Goal: Information Seeking & Learning: Learn about a topic

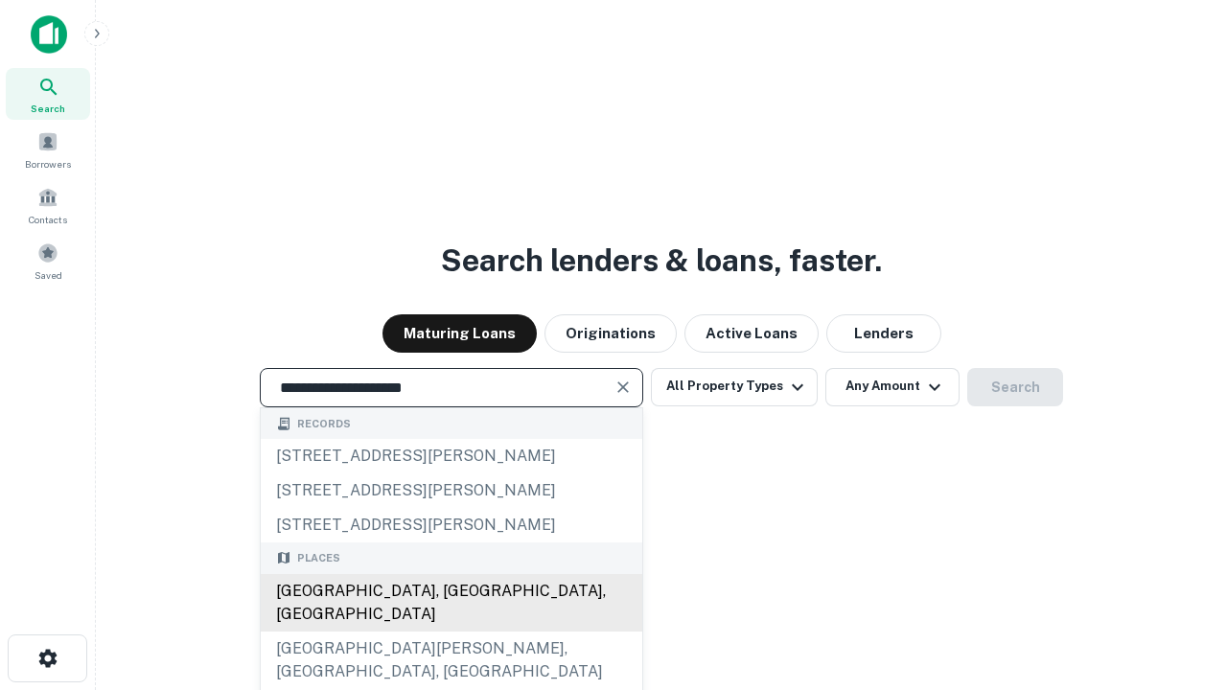
click at [451, 632] on div "Santa Monica, CA, USA" at bounding box center [452, 603] width 382 height 58
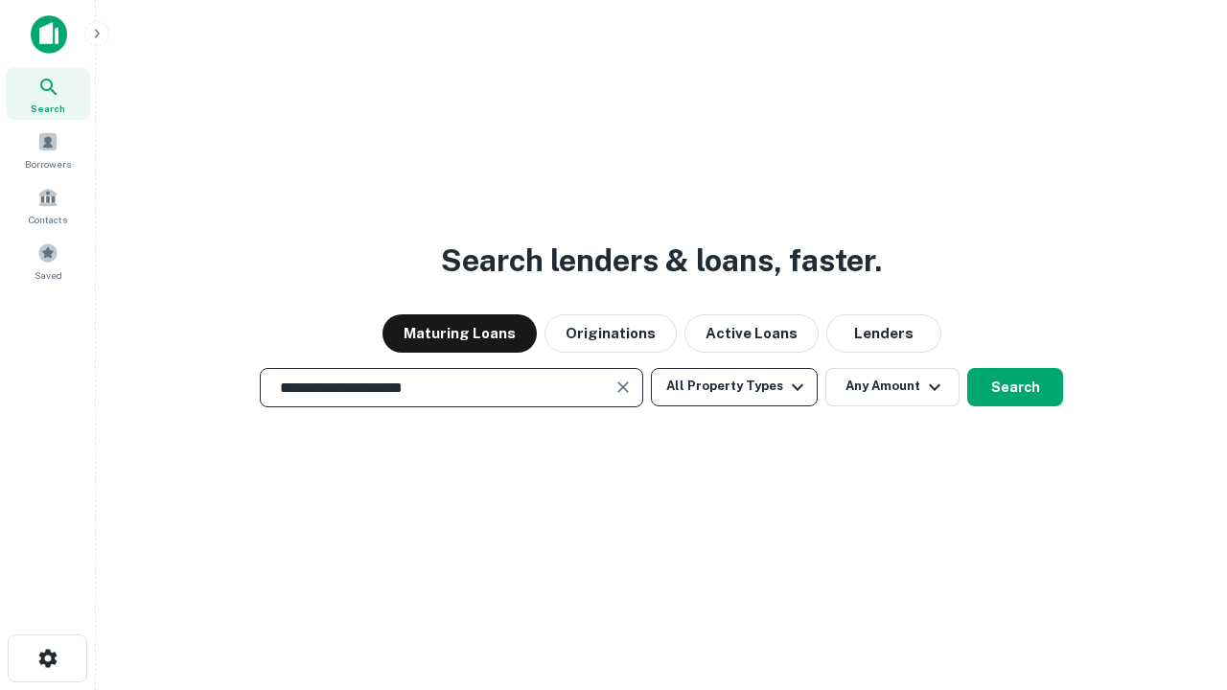
type input "**********"
click at [735, 386] on button "All Property Types" at bounding box center [734, 387] width 167 height 38
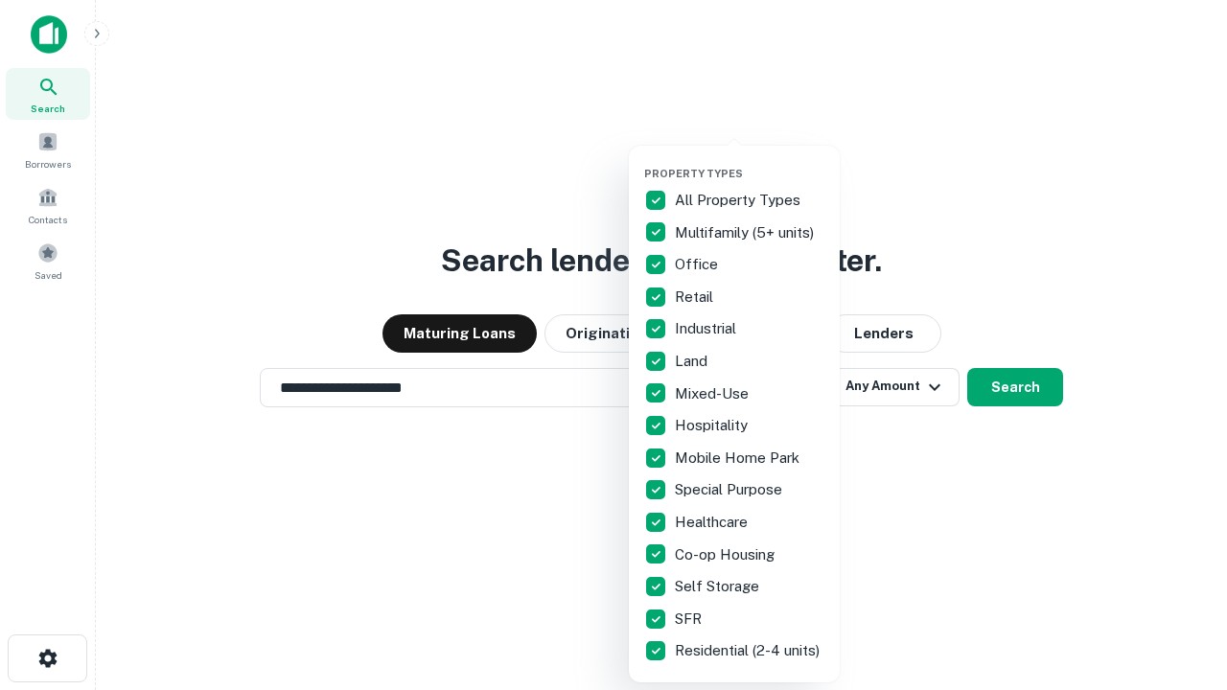
click at [750, 161] on button "button" at bounding box center [749, 161] width 211 height 1
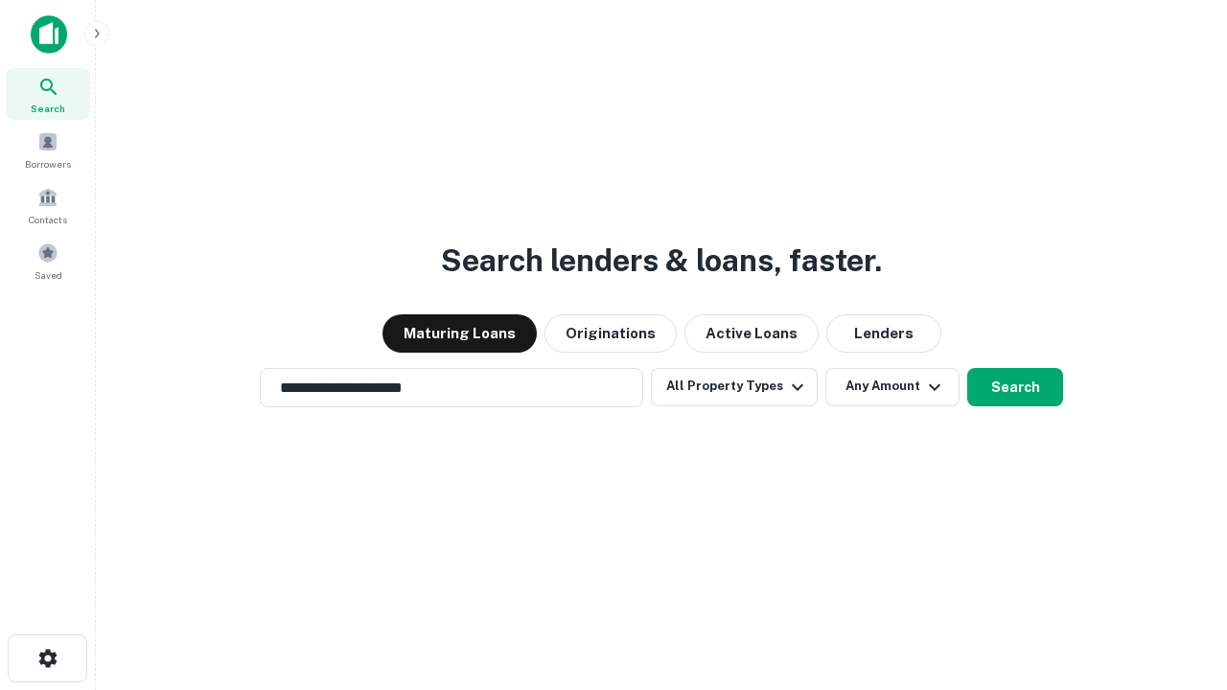
scroll to position [30, 0]
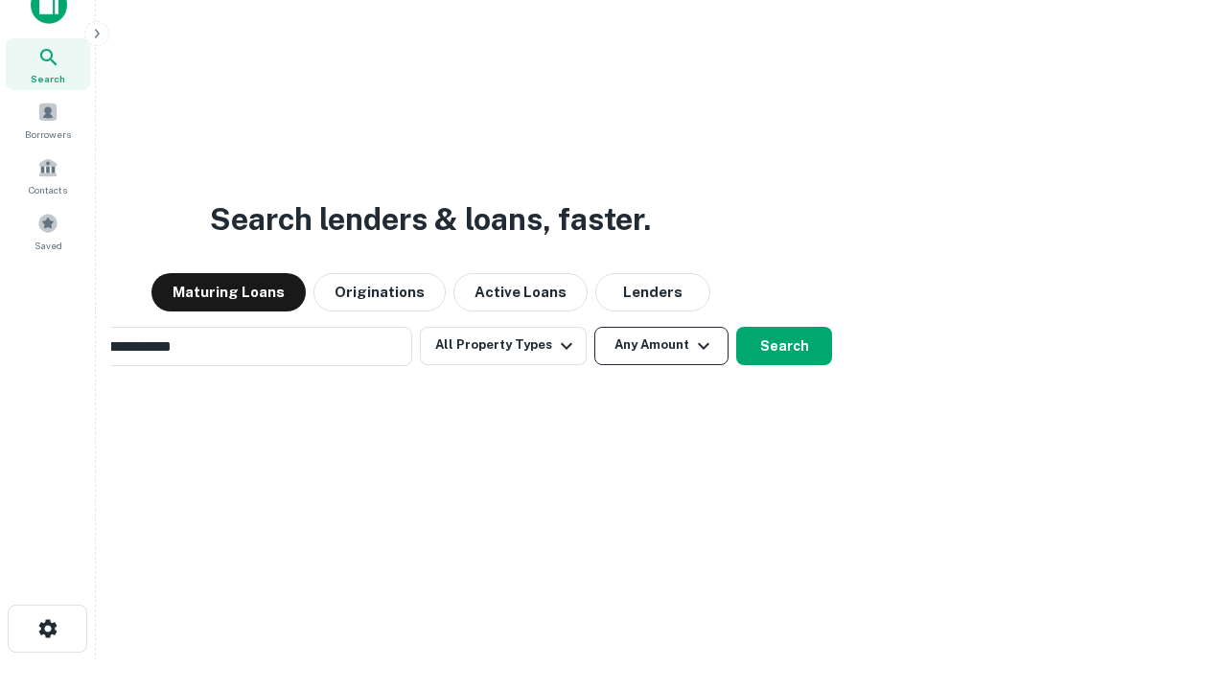
click at [595, 327] on button "Any Amount" at bounding box center [662, 346] width 134 height 38
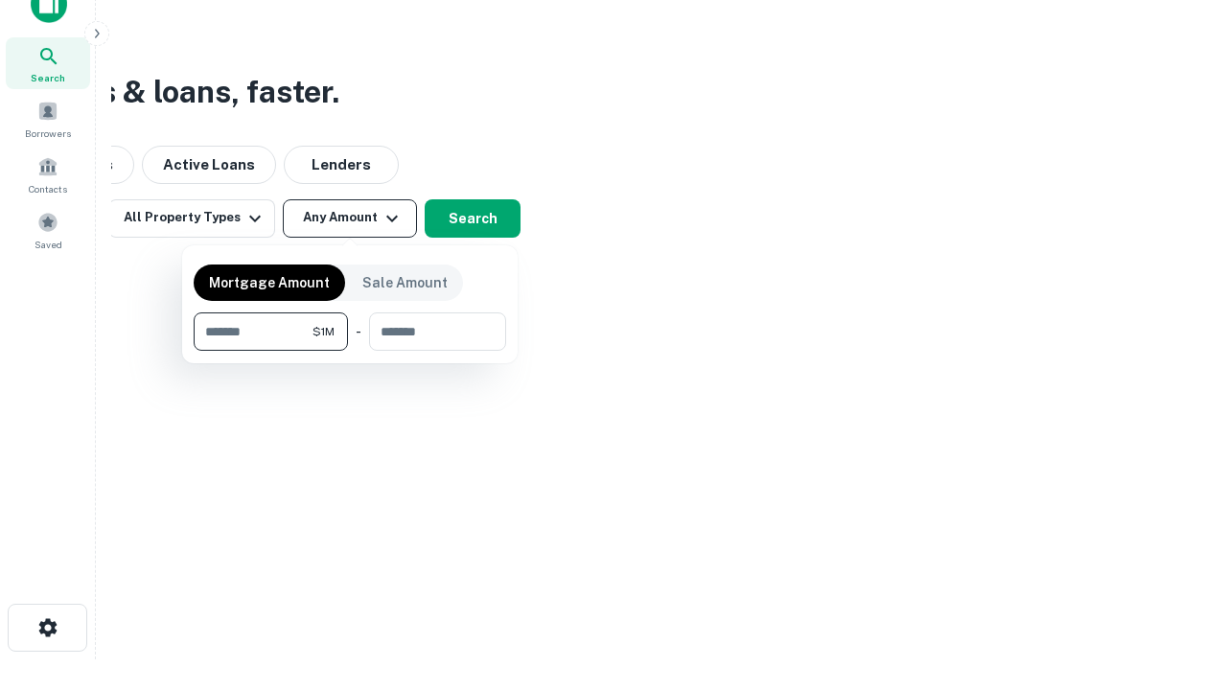
type input "*******"
click at [350, 351] on button "button" at bounding box center [350, 351] width 313 height 1
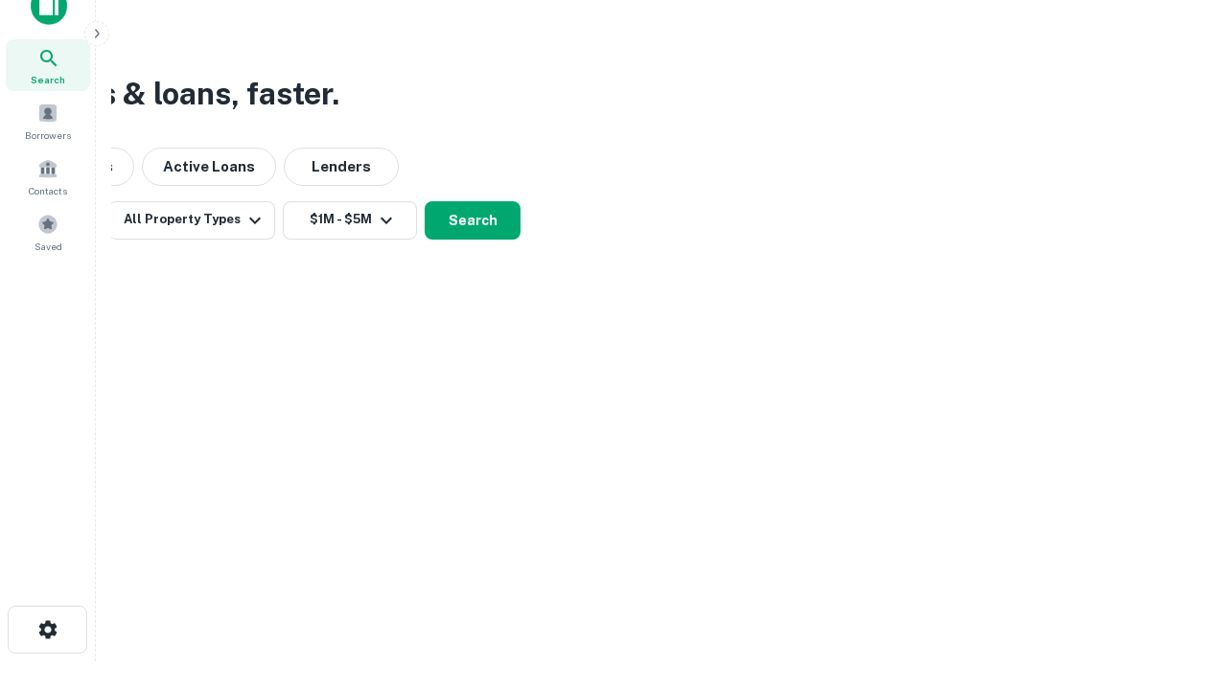
scroll to position [12, 354]
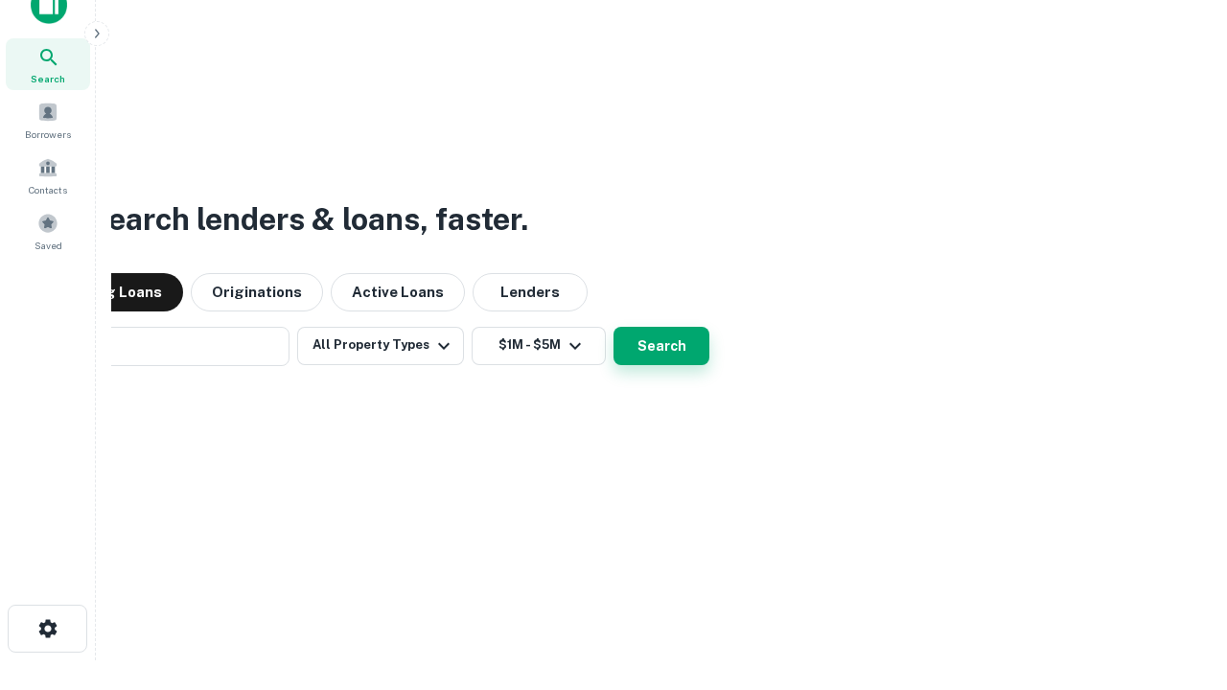
click at [614, 327] on button "Search" at bounding box center [662, 346] width 96 height 38
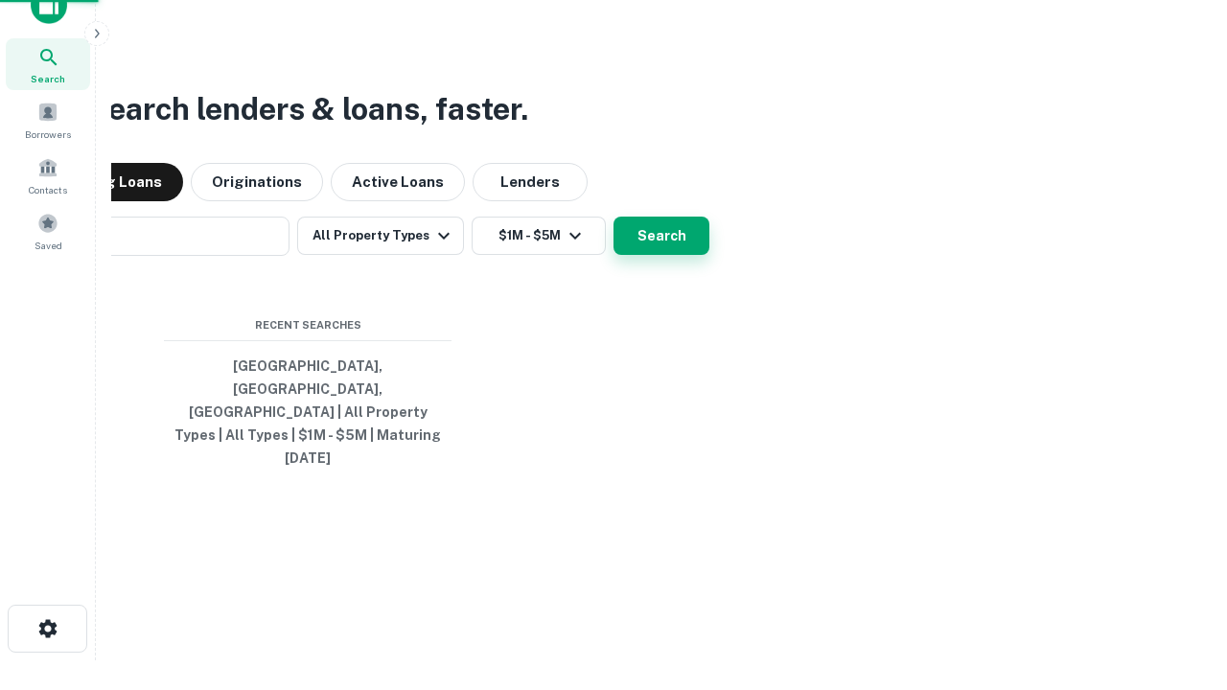
scroll to position [51, 543]
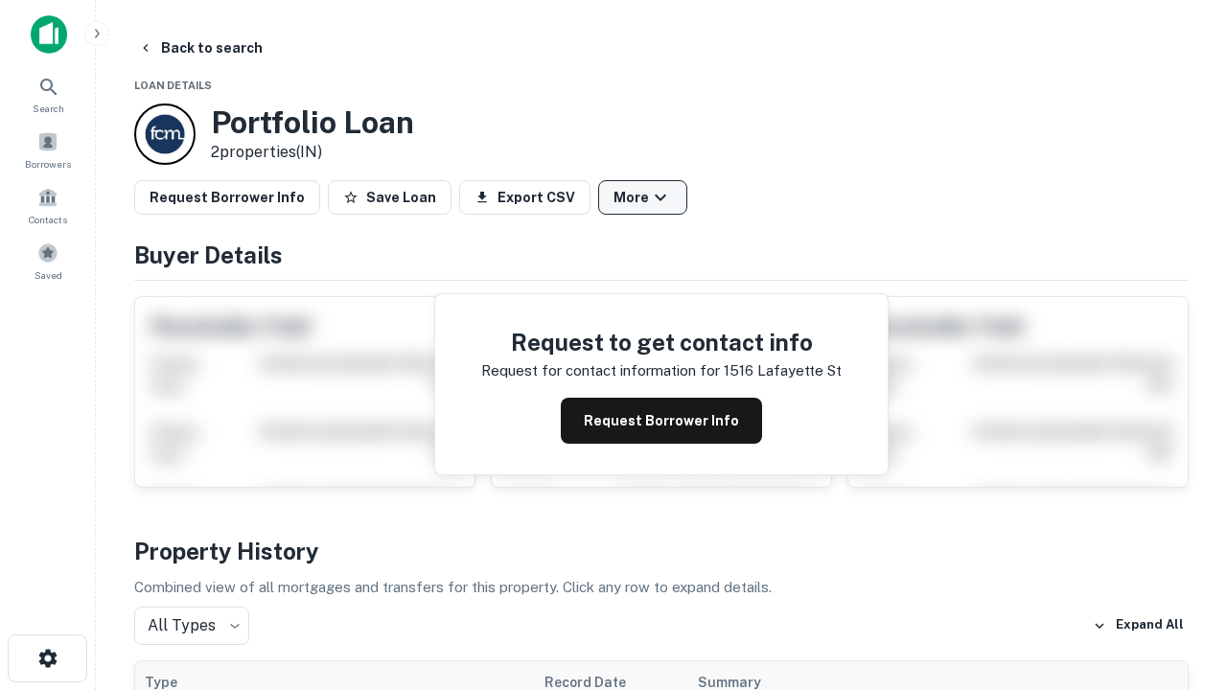
click at [642, 198] on button "More" at bounding box center [642, 197] width 89 height 35
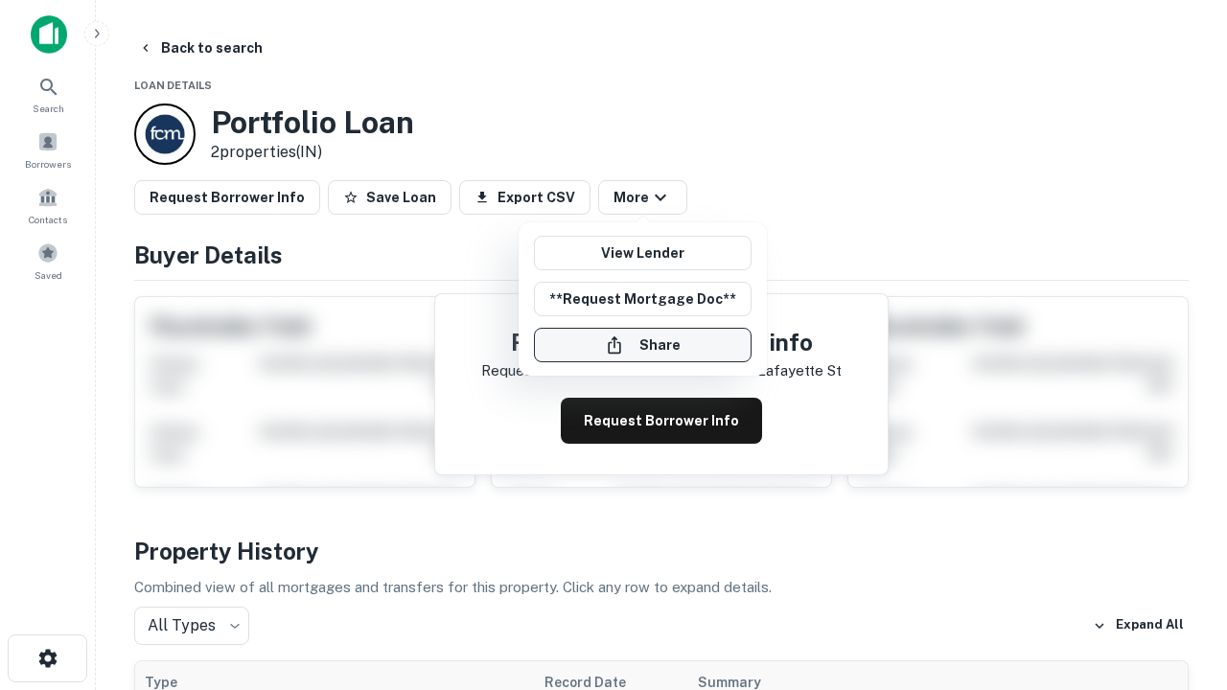
click at [642, 345] on button "Share" at bounding box center [643, 345] width 218 height 35
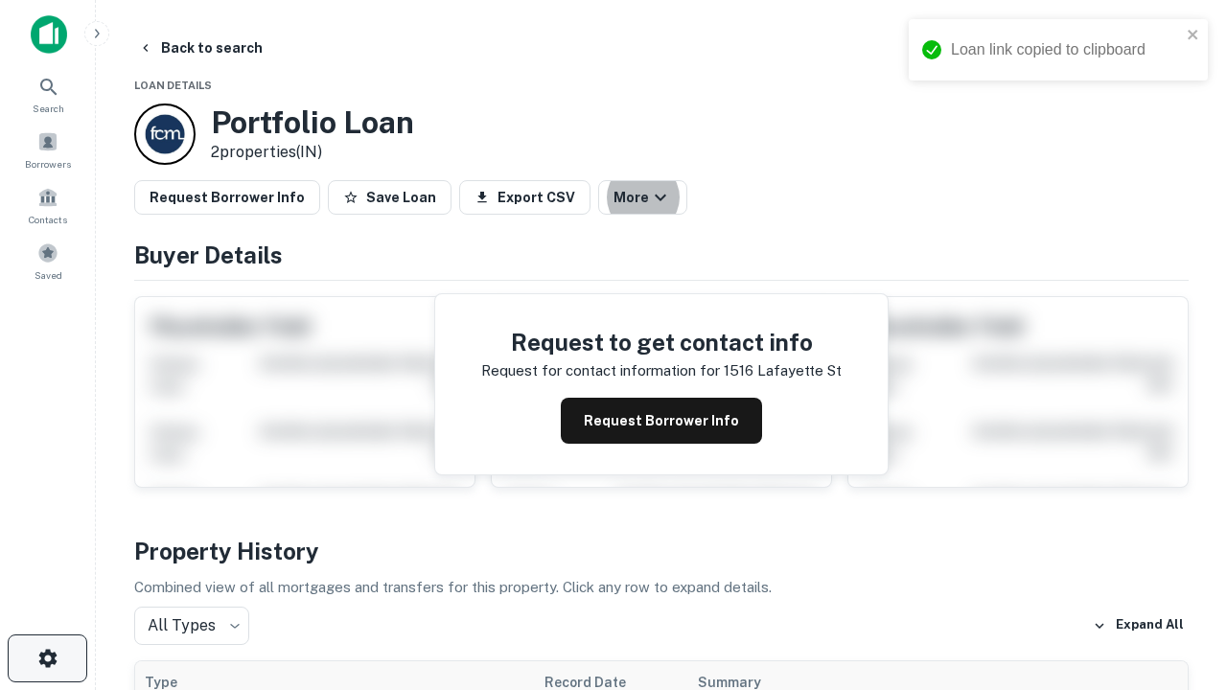
click at [47, 659] on icon "button" at bounding box center [47, 658] width 23 height 23
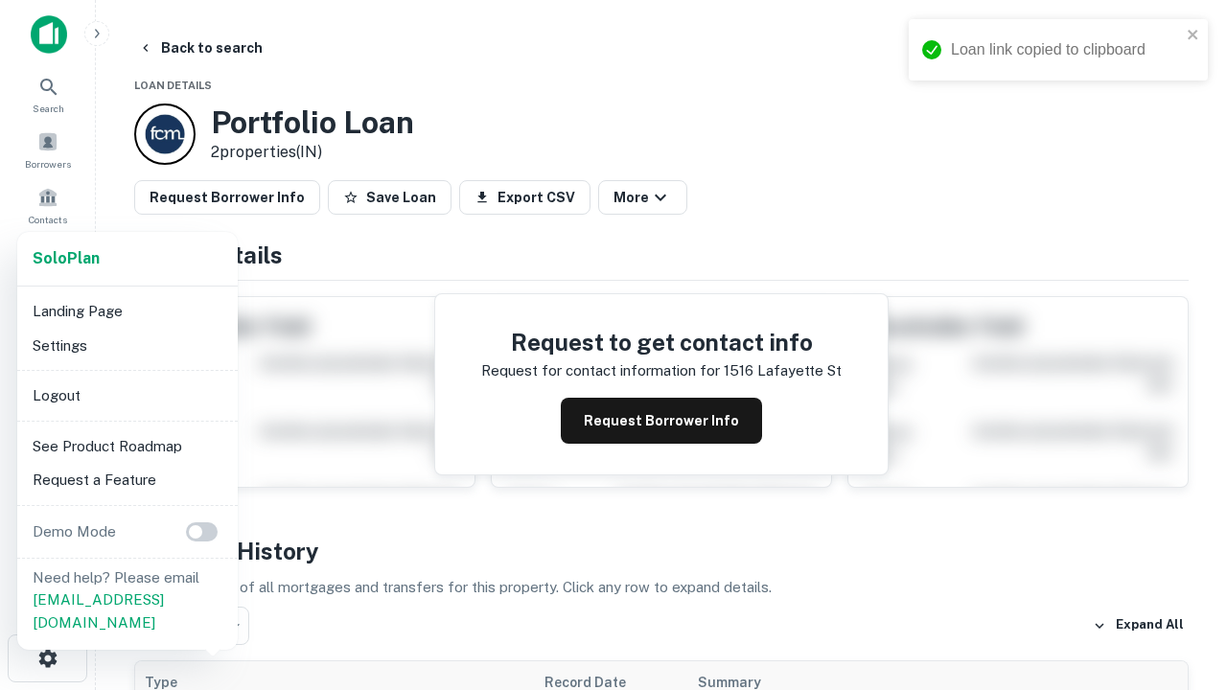
click at [127, 395] on li "Logout" at bounding box center [127, 396] width 205 height 35
